Goal: Task Accomplishment & Management: Manage account settings

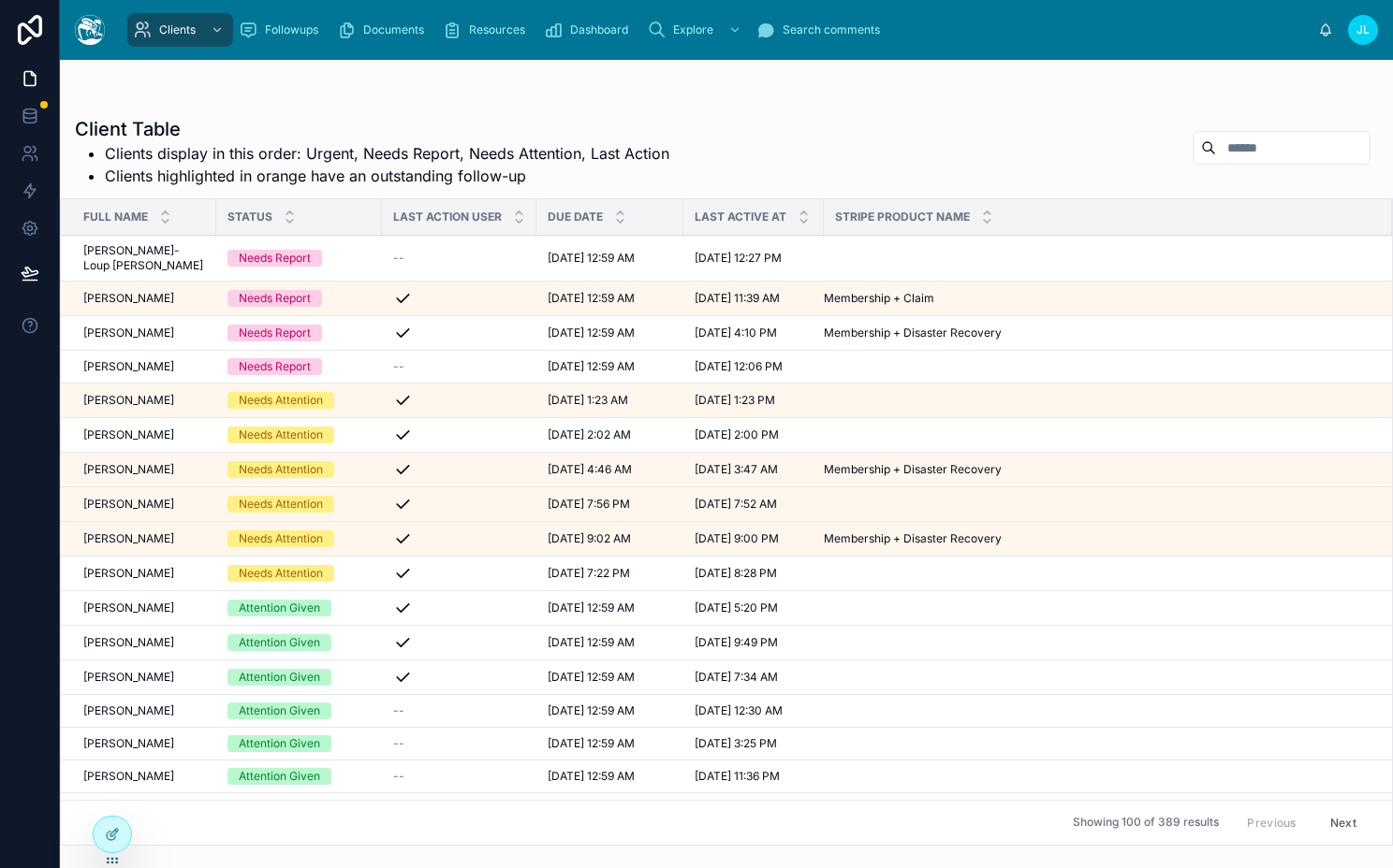
click at [0, 0] on icon at bounding box center [0, 0] width 0 height 0
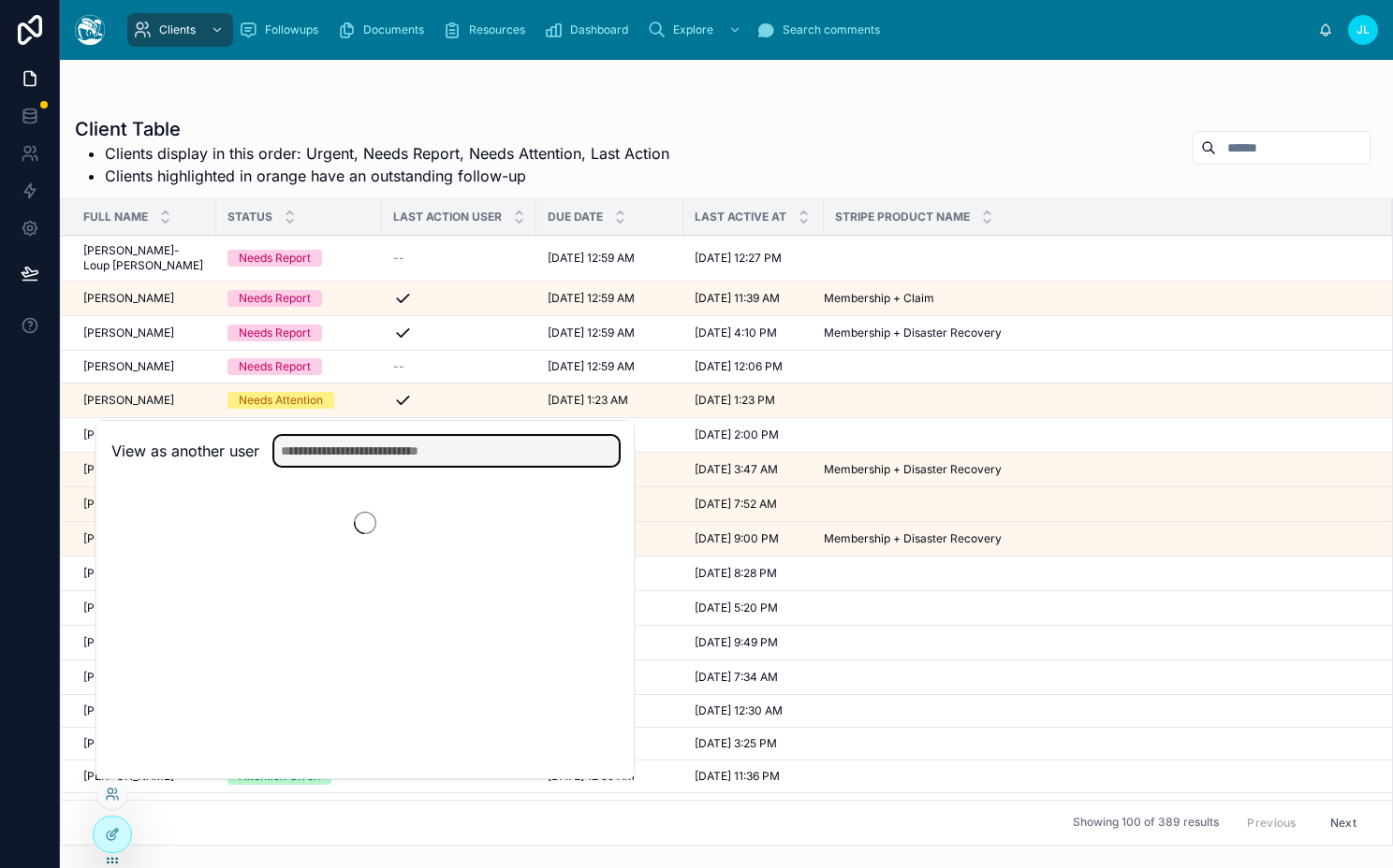
click at [412, 441] on input "text" at bounding box center [446, 451] width 345 height 30
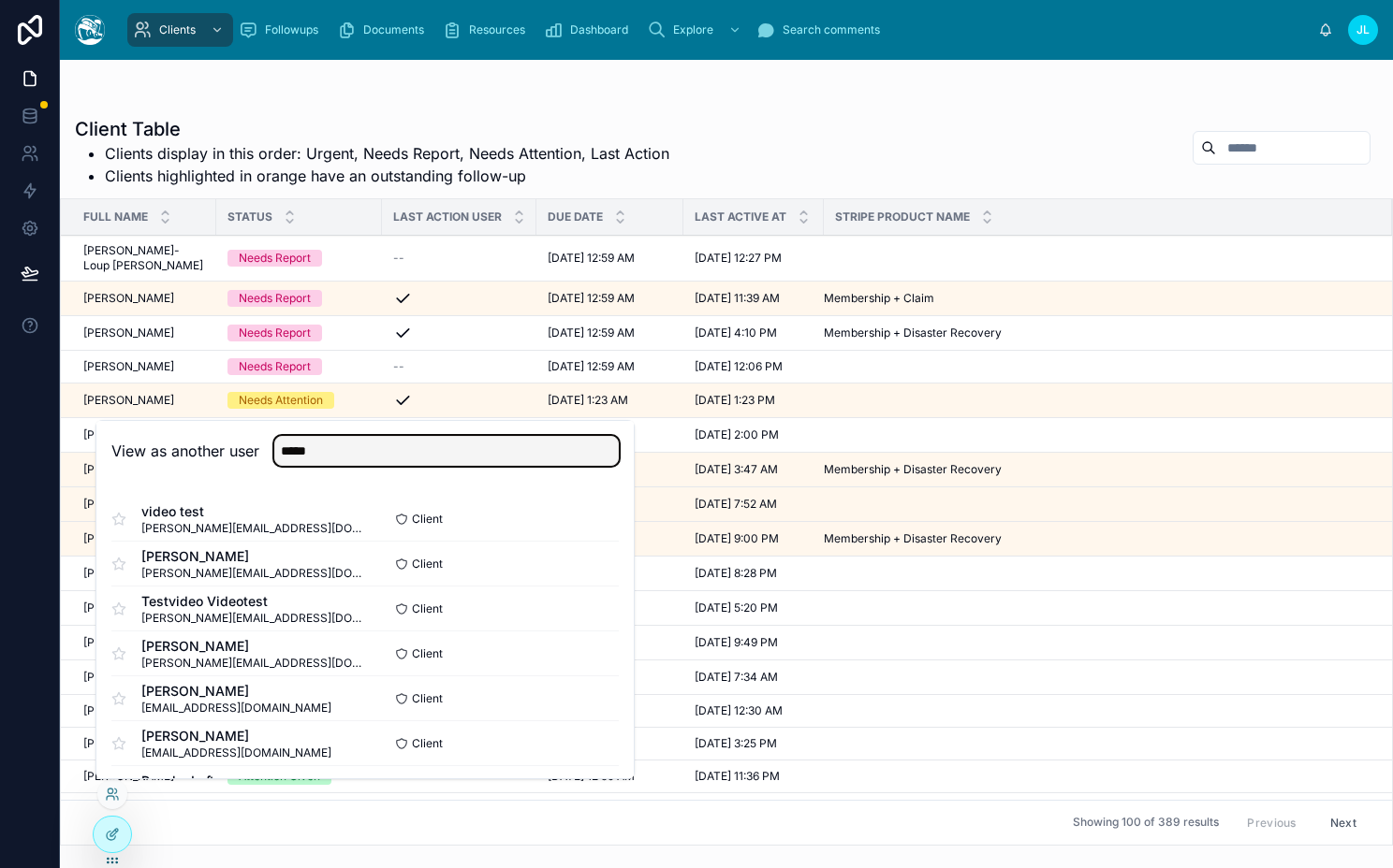
scroll to position [138, 0]
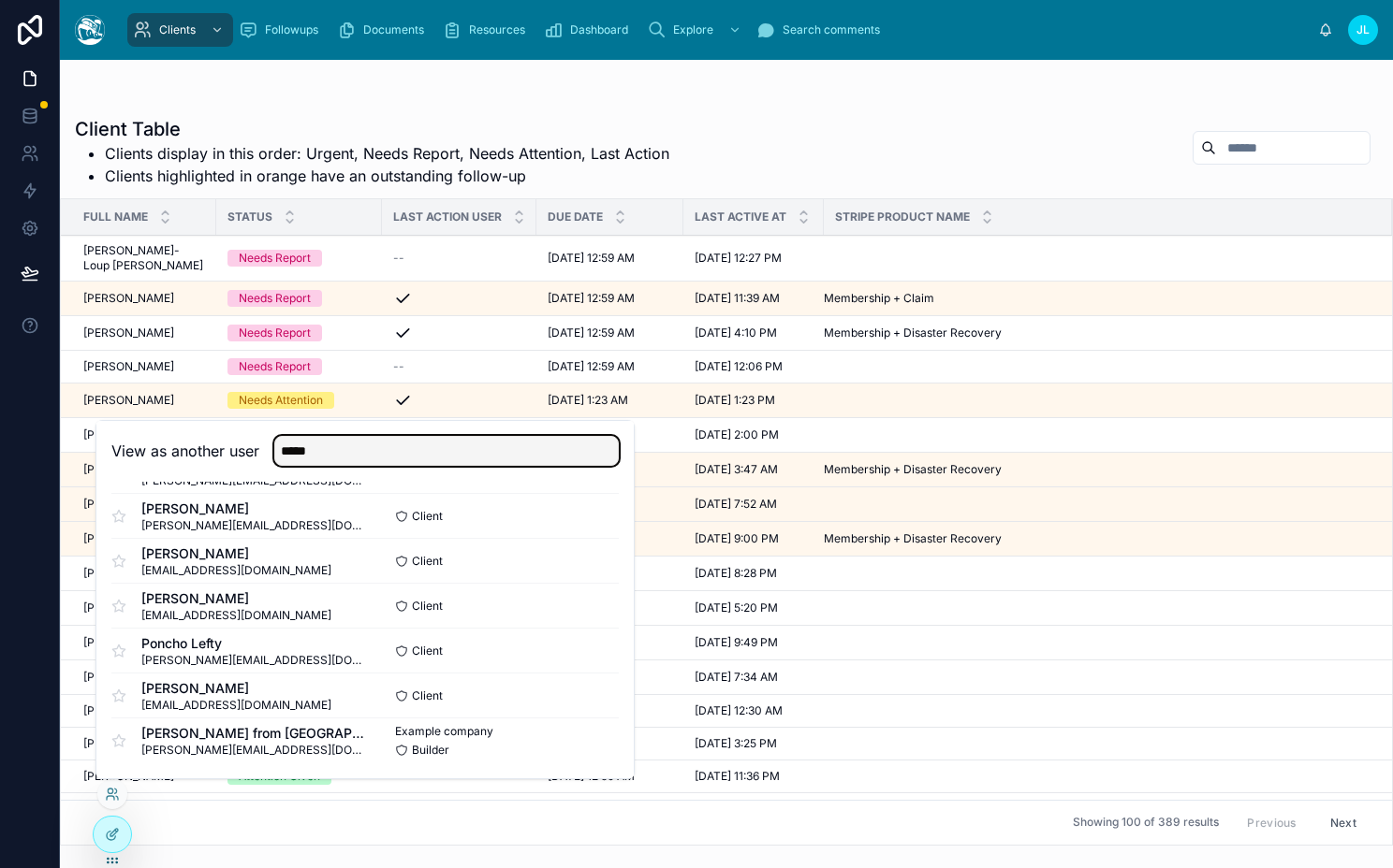
type input "*****"
click at [0, 0] on button "Select" at bounding box center [0, 0] width 0 height 0
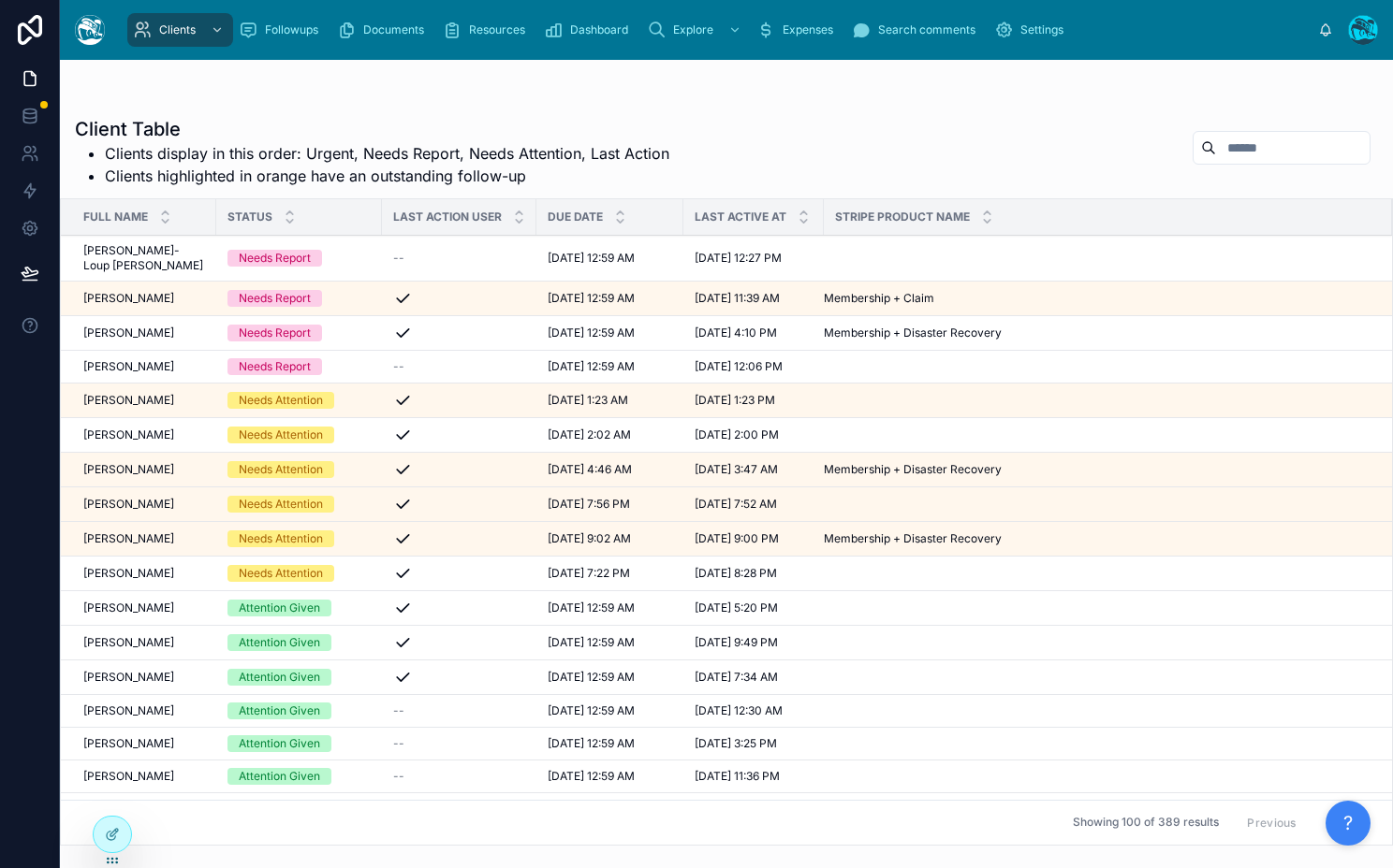
click at [991, 29] on link "Settings" at bounding box center [1033, 30] width 88 height 33
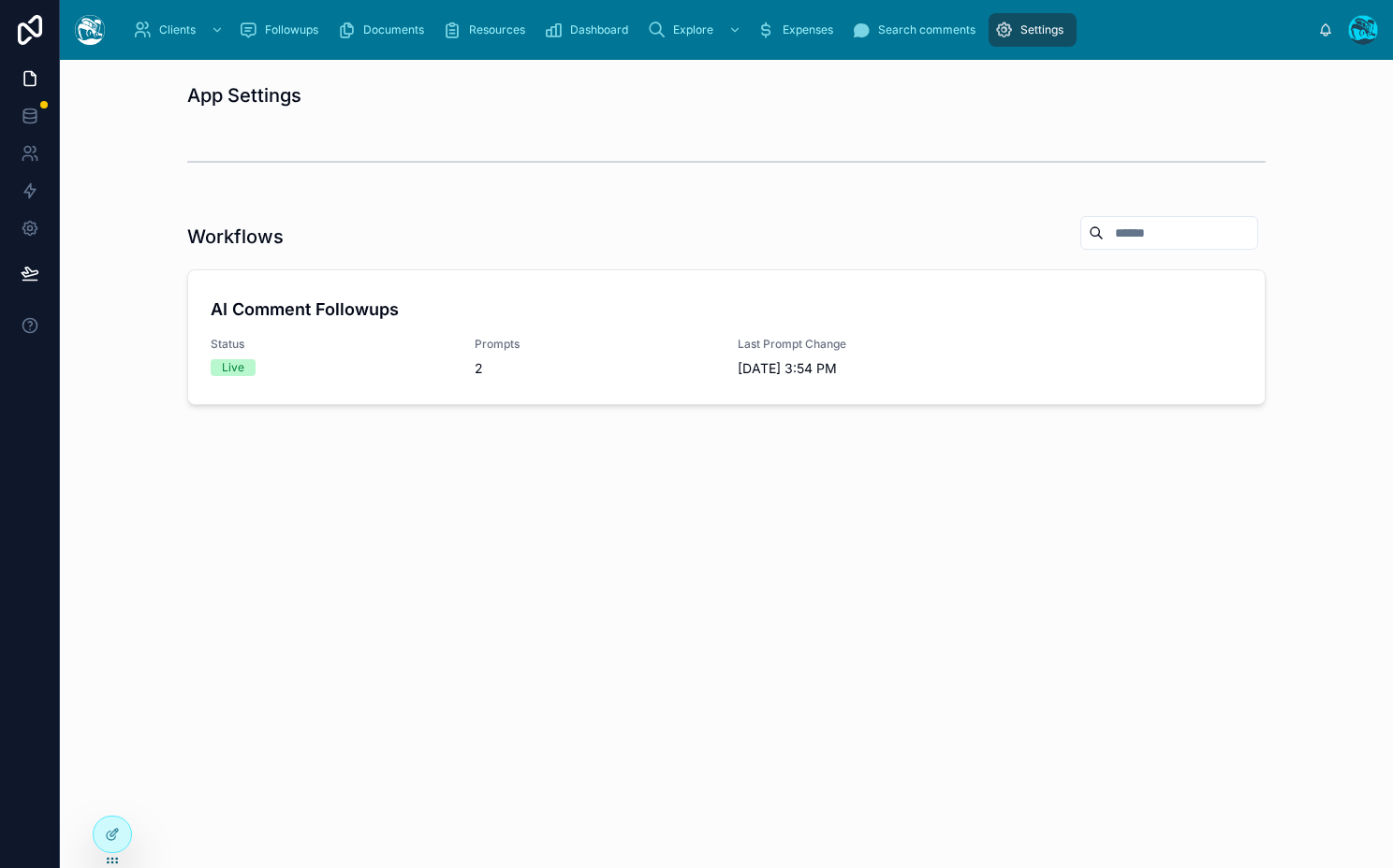
click at [524, 308] on h4 "AI Comment Followups" at bounding box center [726, 309] width 1032 height 25
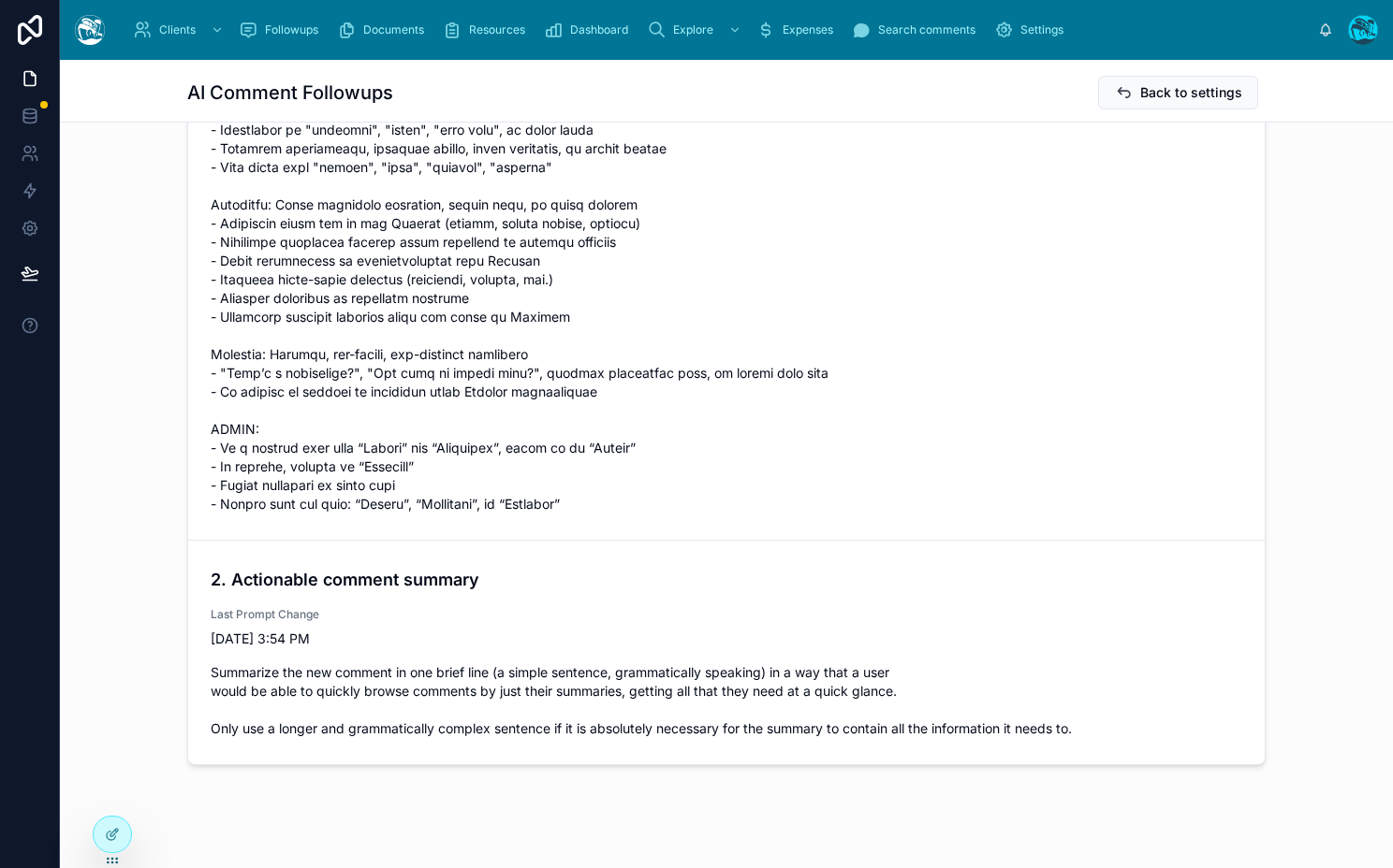
scroll to position [201, 0]
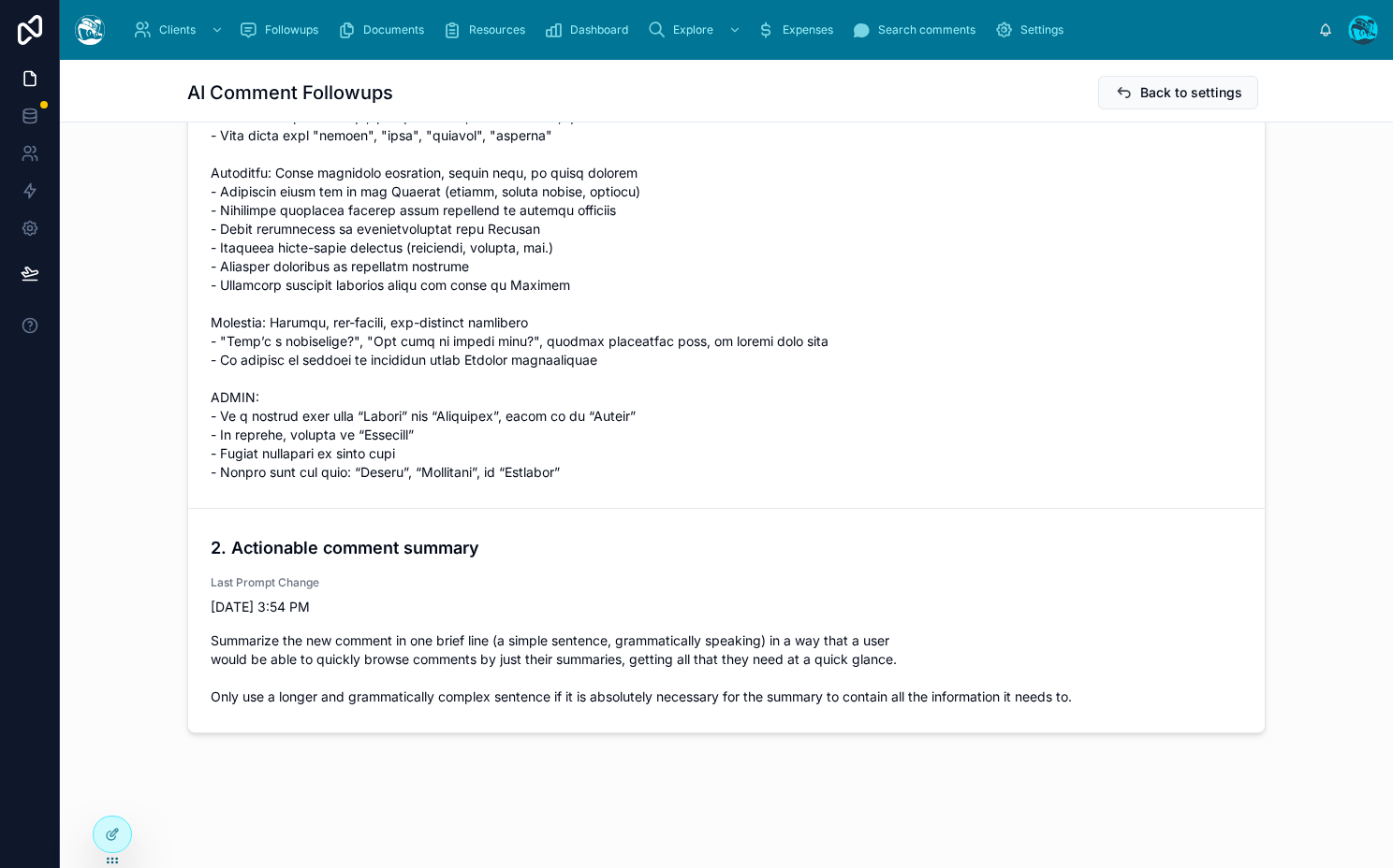
click at [0, 0] on icon at bounding box center [0, 0] width 0 height 0
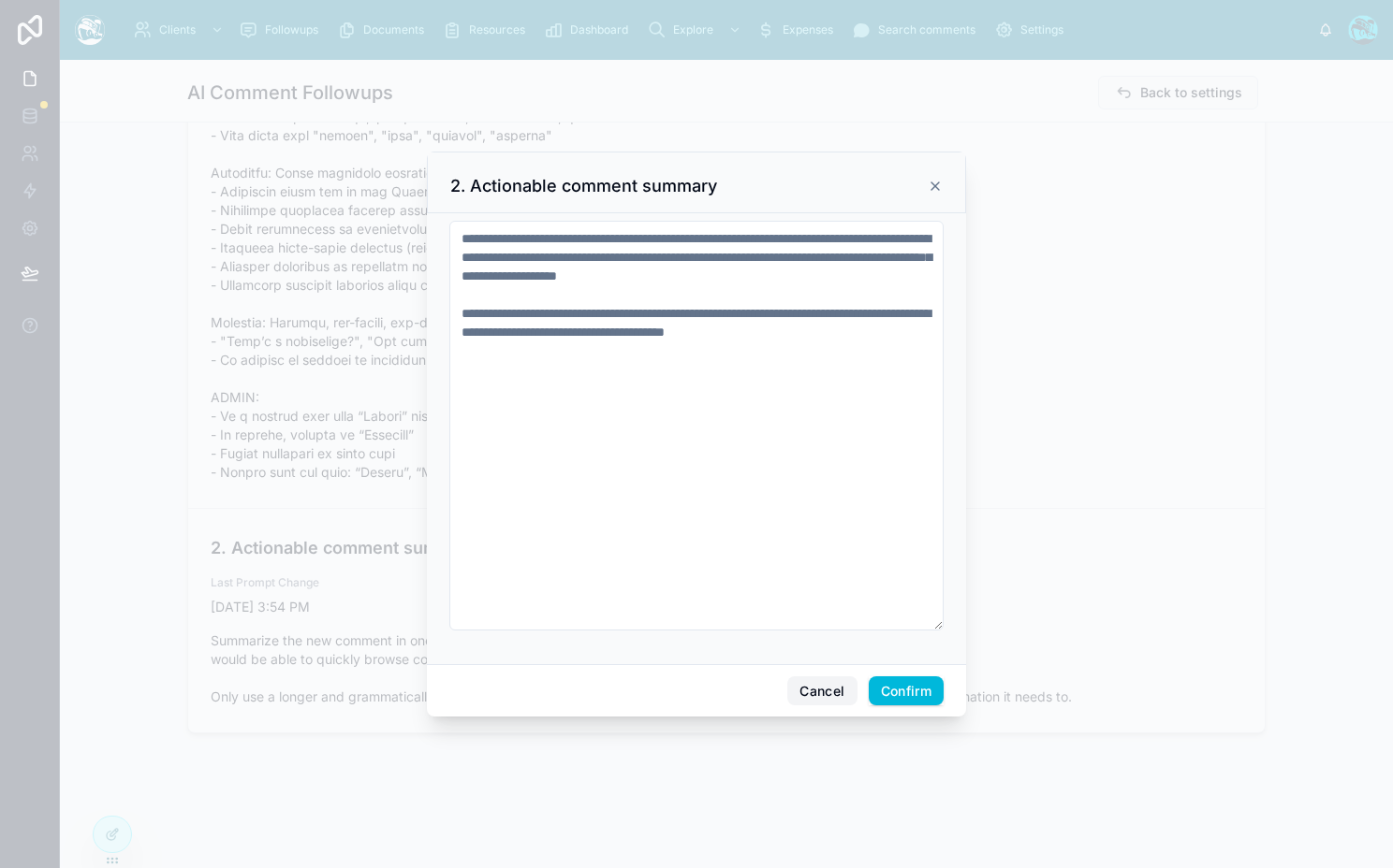
click at [810, 693] on button "Cancel" at bounding box center [822, 690] width 70 height 30
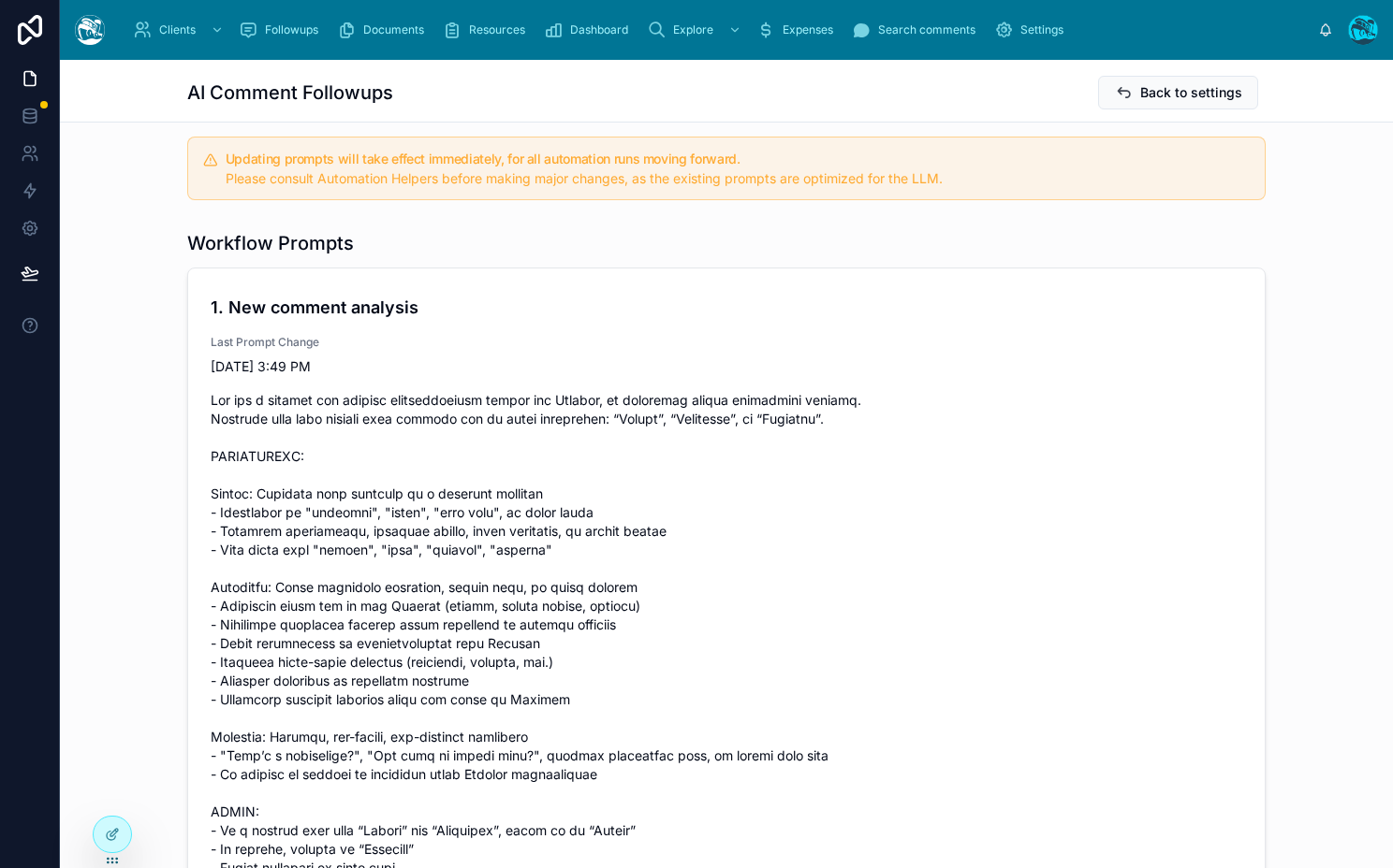
scroll to position [0, 0]
